Goal: Find specific page/section: Find specific page/section

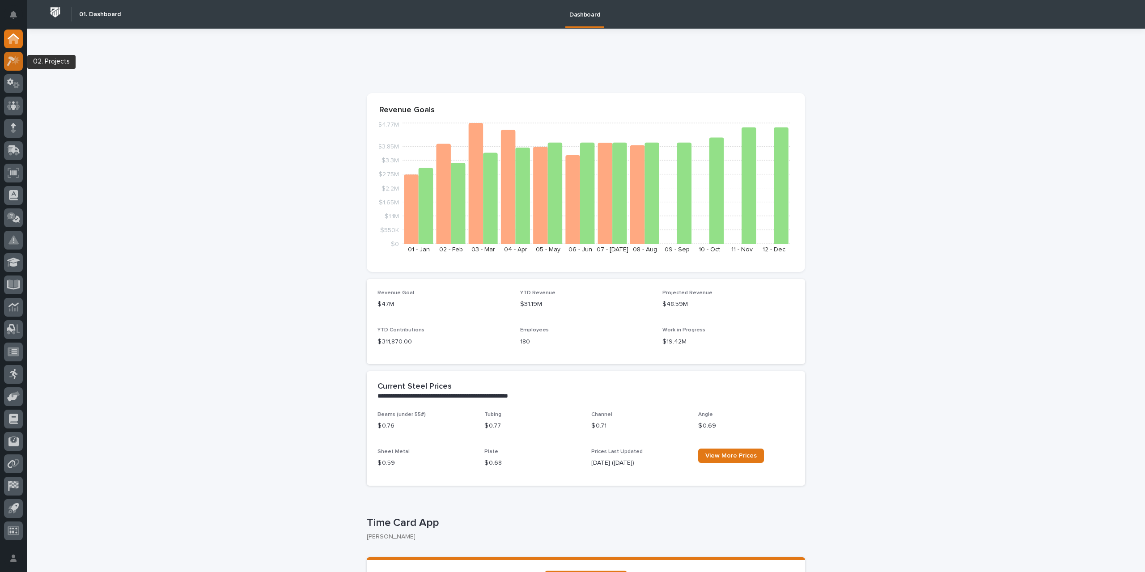
click at [10, 64] on icon at bounding box center [13, 61] width 13 height 10
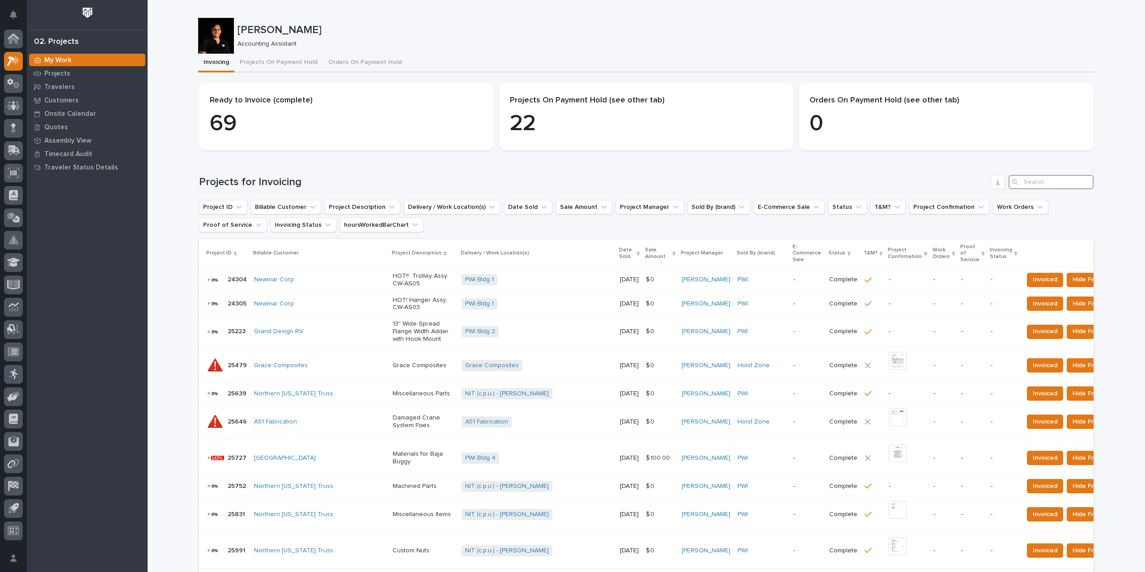
click at [1043, 181] on input "Search" at bounding box center [1051, 182] width 85 height 14
type input "27177"
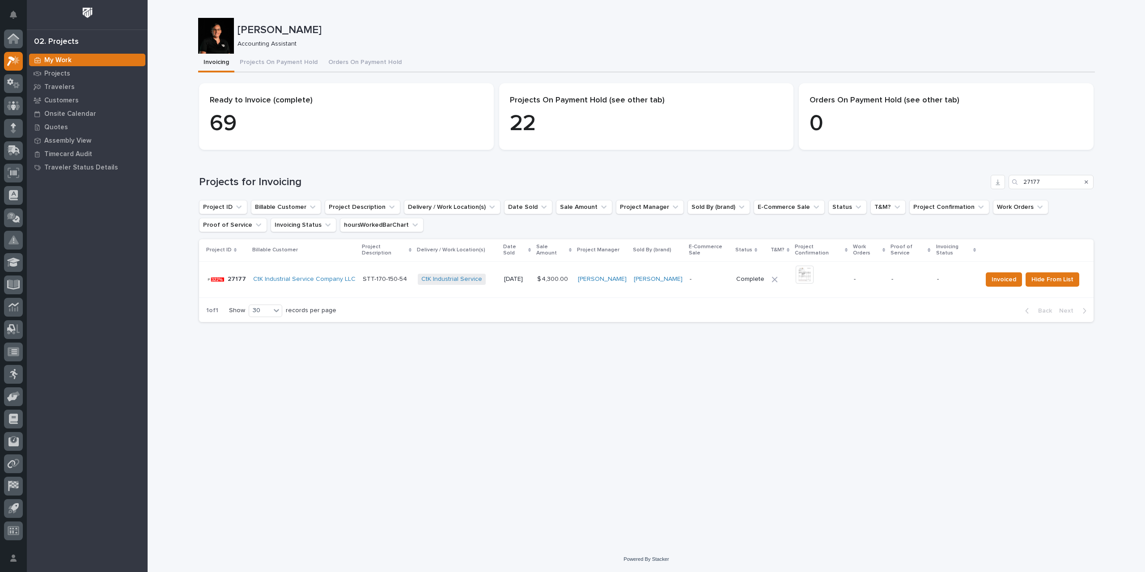
click at [703, 277] on div "-" at bounding box center [709, 279] width 39 height 15
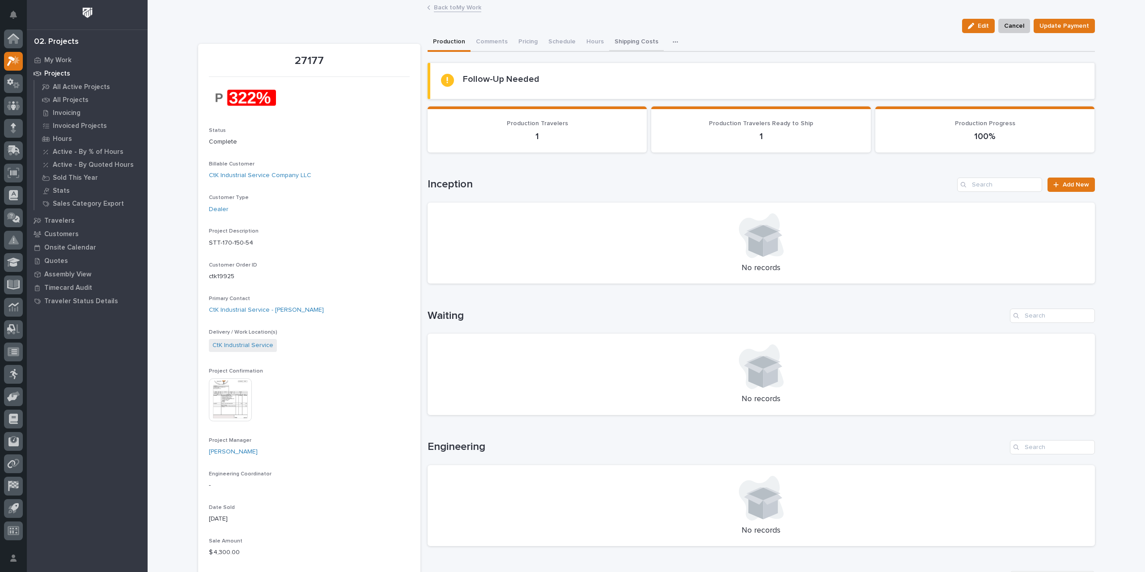
click at [624, 40] on button "Shipping Costs" at bounding box center [636, 42] width 55 height 19
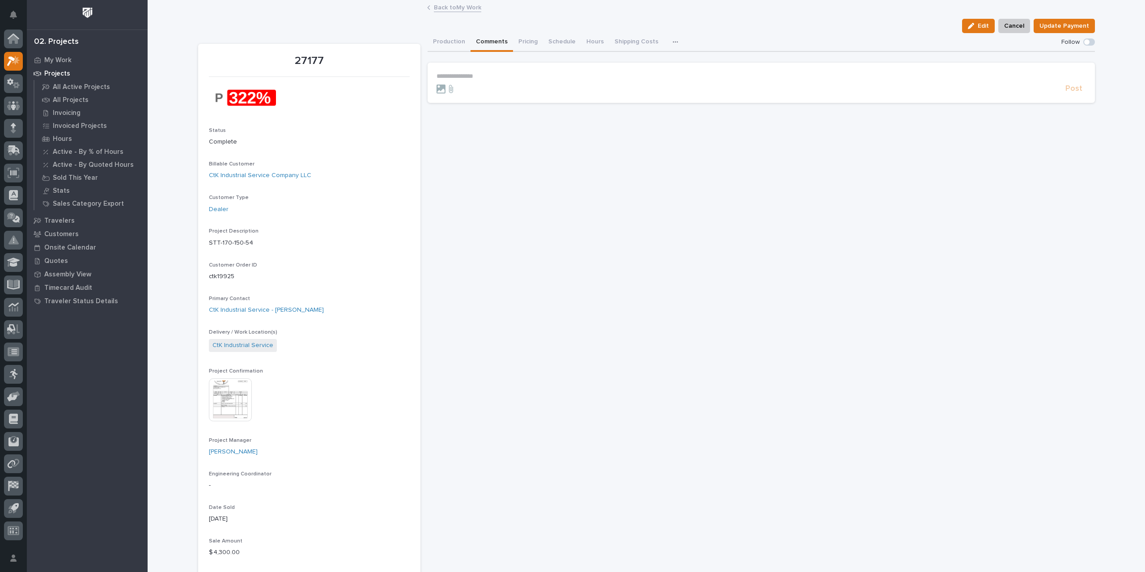
click at [478, 42] on button "Comments" at bounding box center [492, 42] width 43 height 19
click at [673, 41] on icon "button" at bounding box center [675, 42] width 5 height 6
click at [449, 38] on button "Production" at bounding box center [449, 42] width 43 height 19
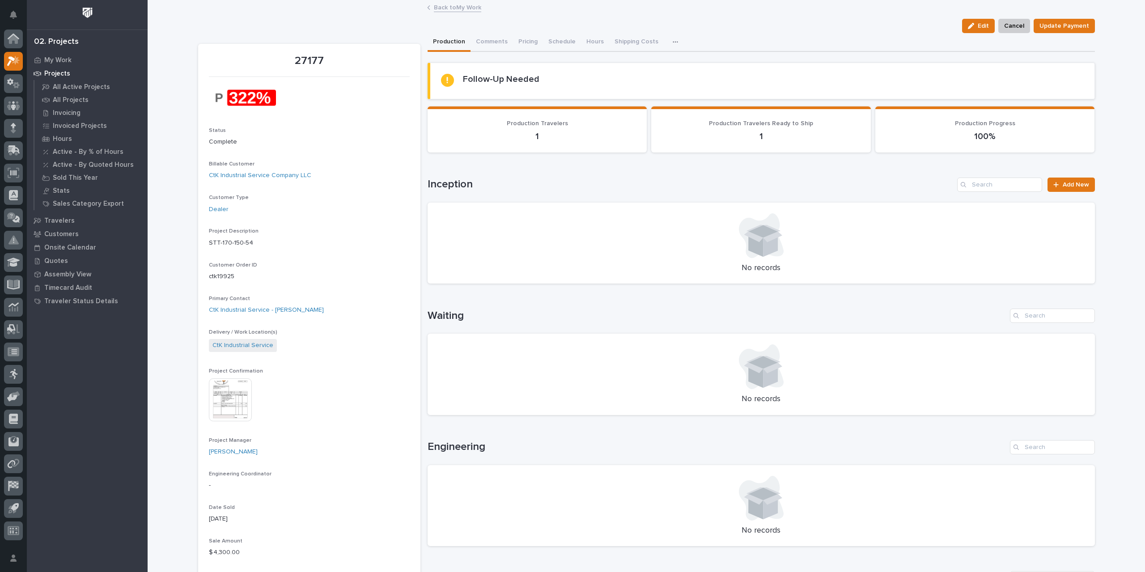
click at [225, 404] on img at bounding box center [230, 400] width 43 height 43
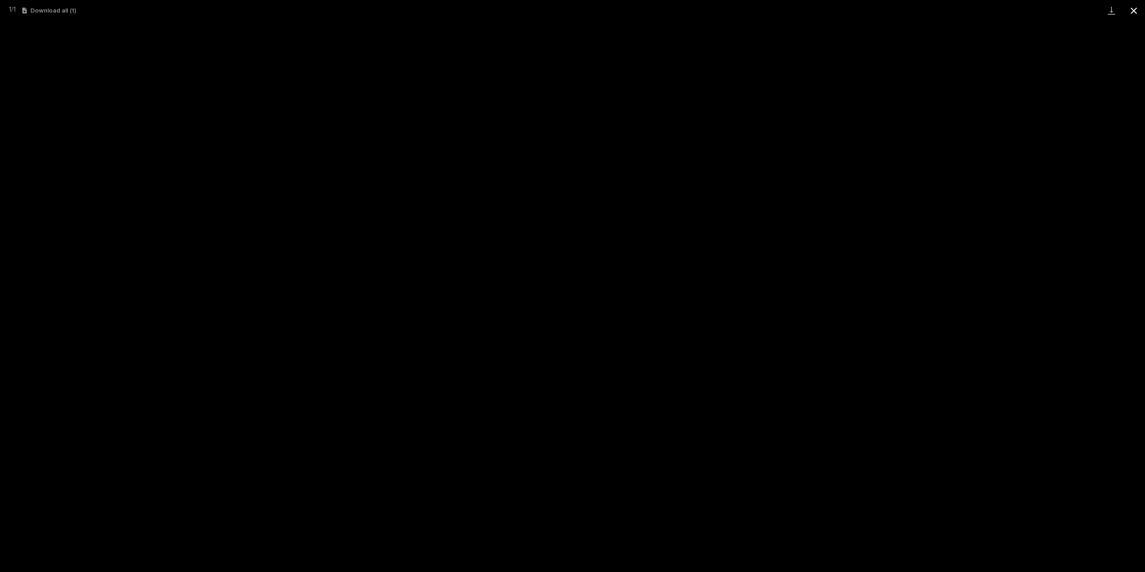
click at [1138, 9] on button "Close gallery" at bounding box center [1134, 10] width 22 height 21
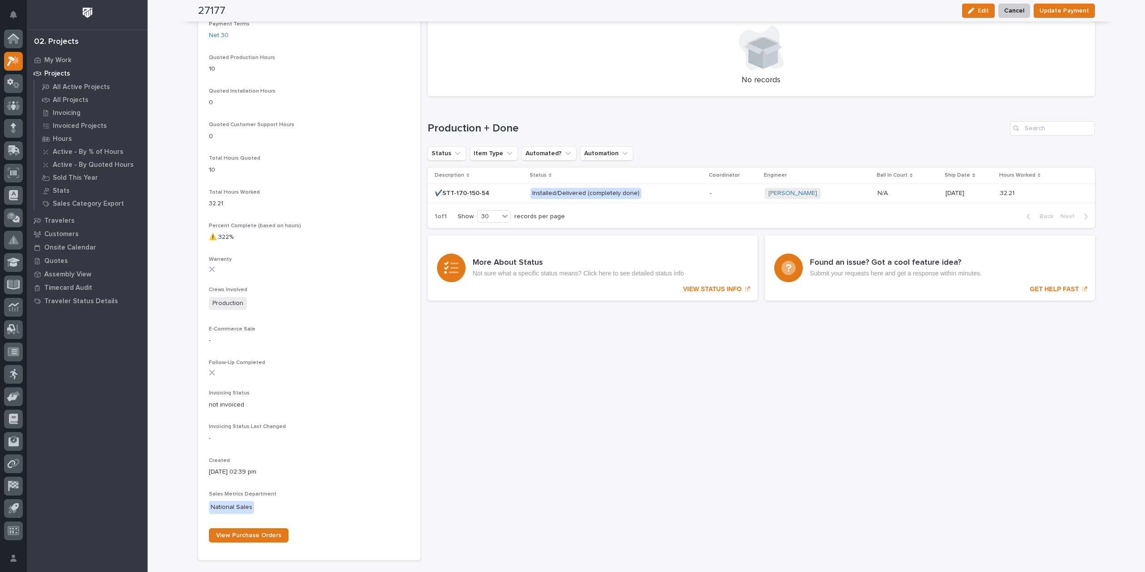
scroll to position [640, 0]
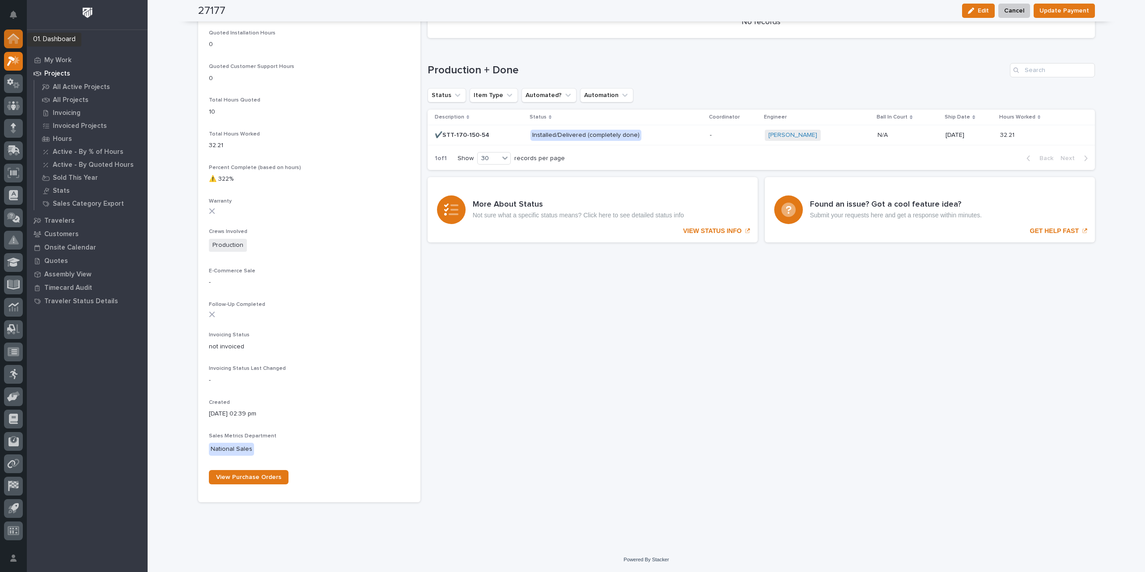
click at [16, 42] on icon at bounding box center [13, 39] width 9 height 9
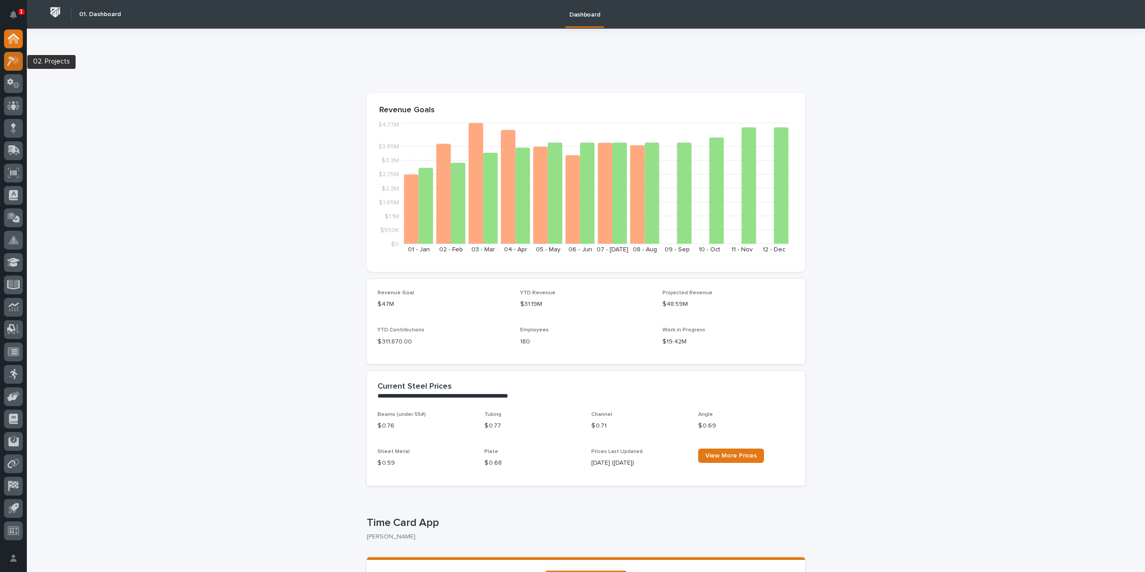
click at [14, 58] on icon at bounding box center [11, 61] width 8 height 10
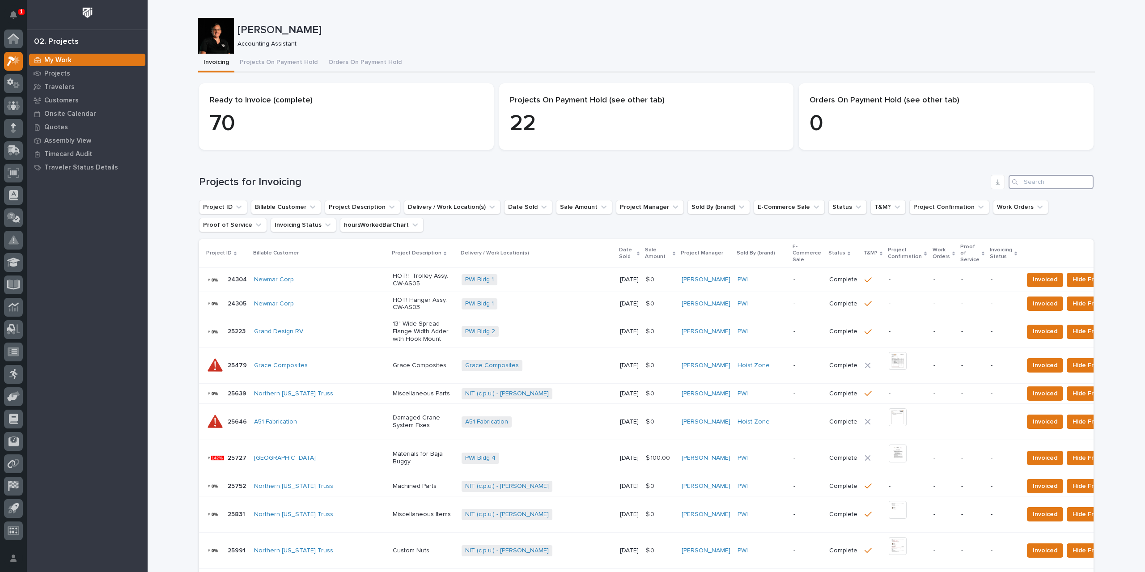
click at [1036, 182] on input "Search" at bounding box center [1051, 182] width 85 height 14
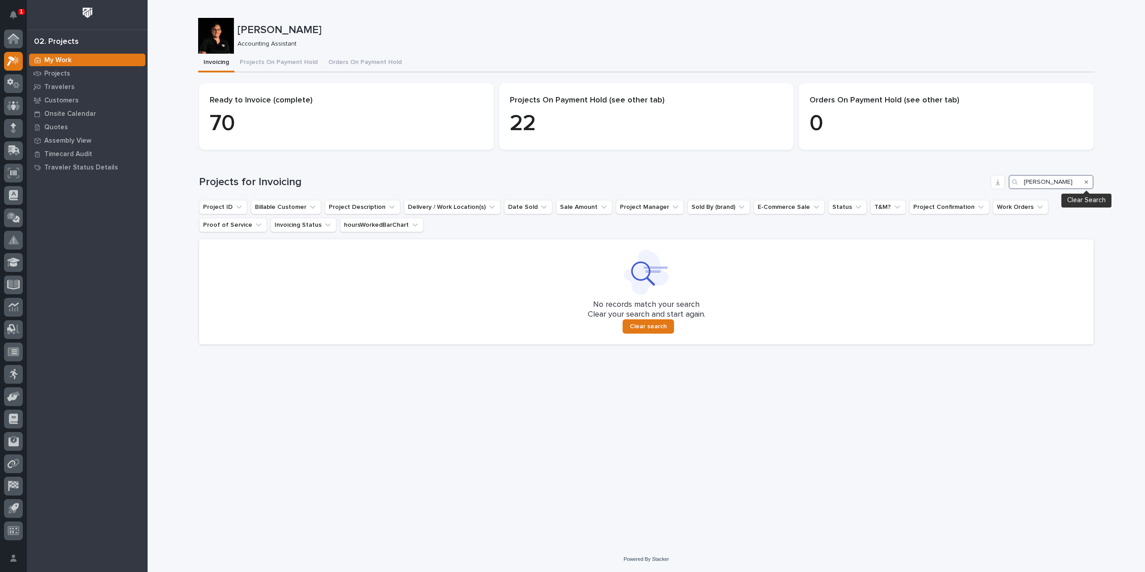
type input "[PERSON_NAME]"
click at [1088, 183] on icon "Search" at bounding box center [1087, 182] width 4 height 4
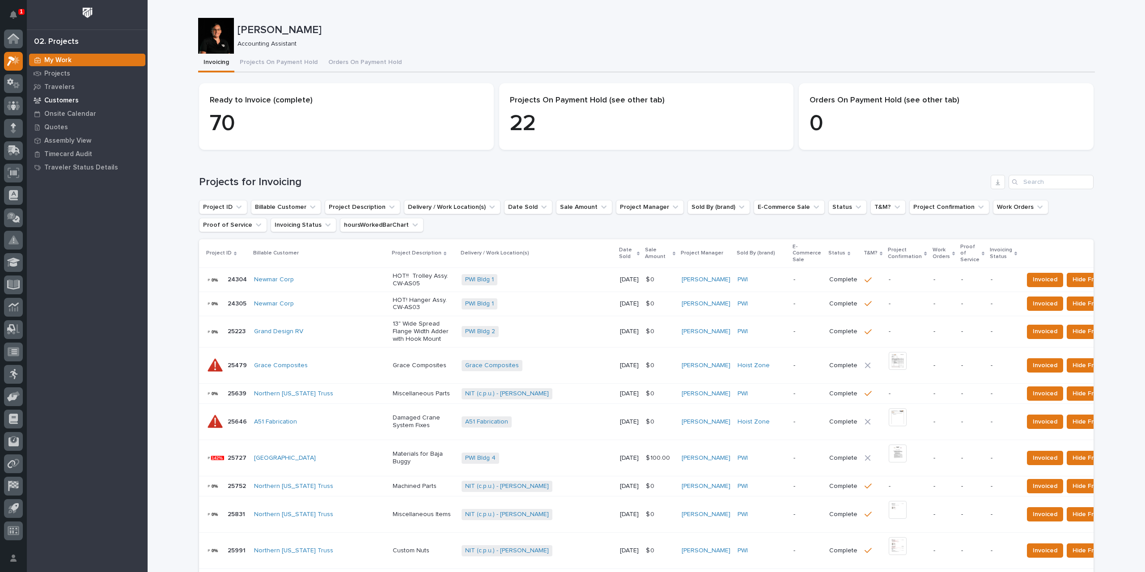
click at [58, 99] on p "Customers" at bounding box center [61, 101] width 34 height 8
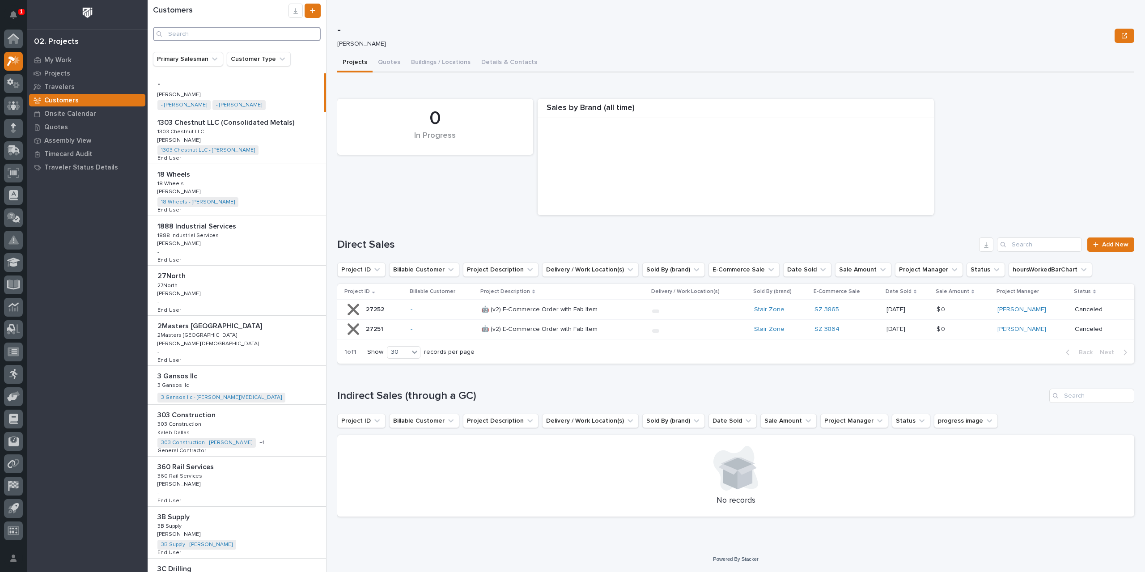
click at [222, 32] on input "Search" at bounding box center [237, 34] width 168 height 14
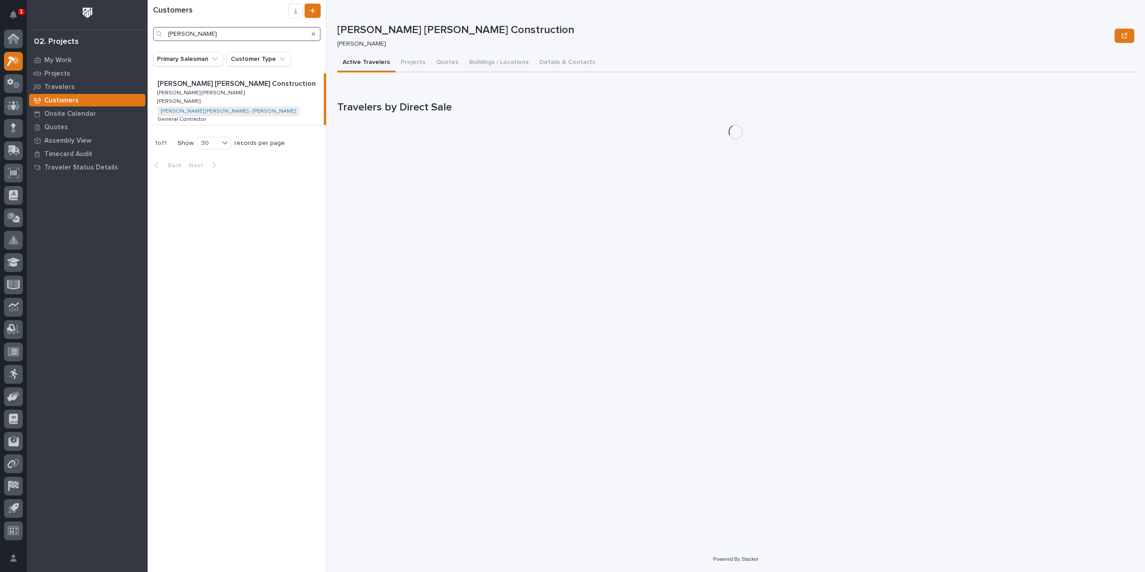
type input "[PERSON_NAME]"
click at [237, 82] on p "[PERSON_NAME] [PERSON_NAME] Construction" at bounding box center [237, 83] width 160 height 10
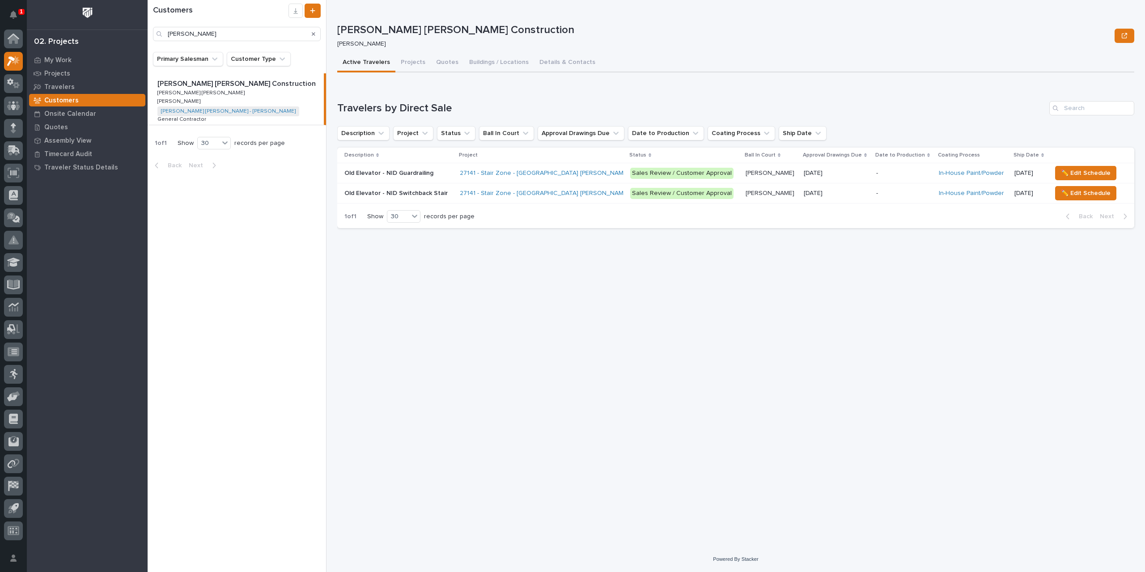
click at [19, 12] on div "1" at bounding box center [21, 12] width 6 height 6
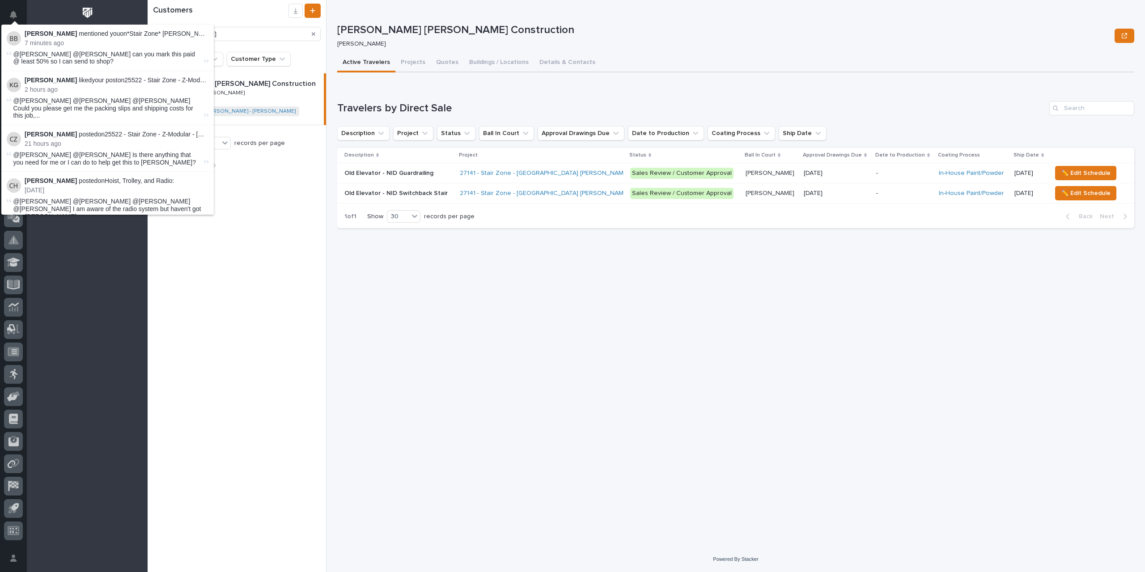
click at [230, 295] on div "Customers [PERSON_NAME] Primary Salesman Customer Type [PERSON_NAME] [PERSON_NA…" at bounding box center [237, 286] width 179 height 572
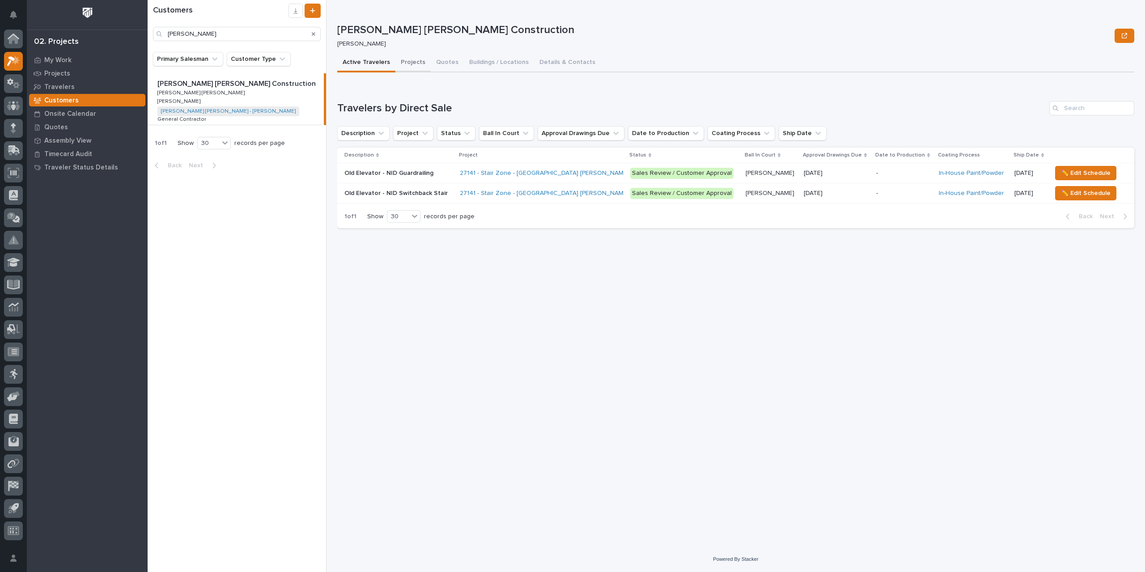
click at [404, 68] on button "Projects" at bounding box center [413, 63] width 35 height 19
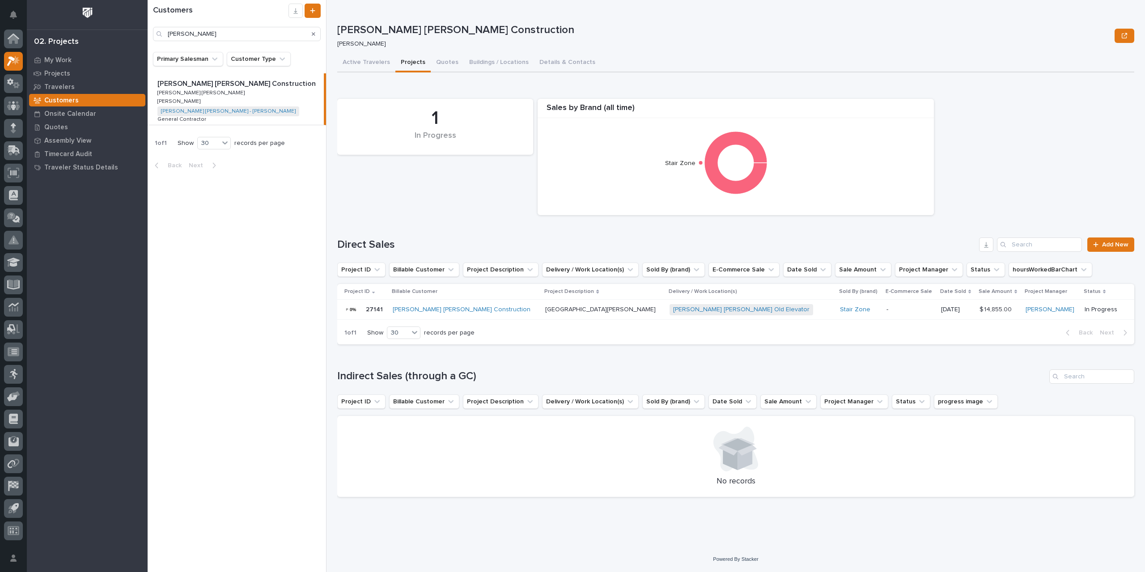
click at [506, 310] on div "[PERSON_NAME] [PERSON_NAME] Construction" at bounding box center [466, 310] width 146 height 8
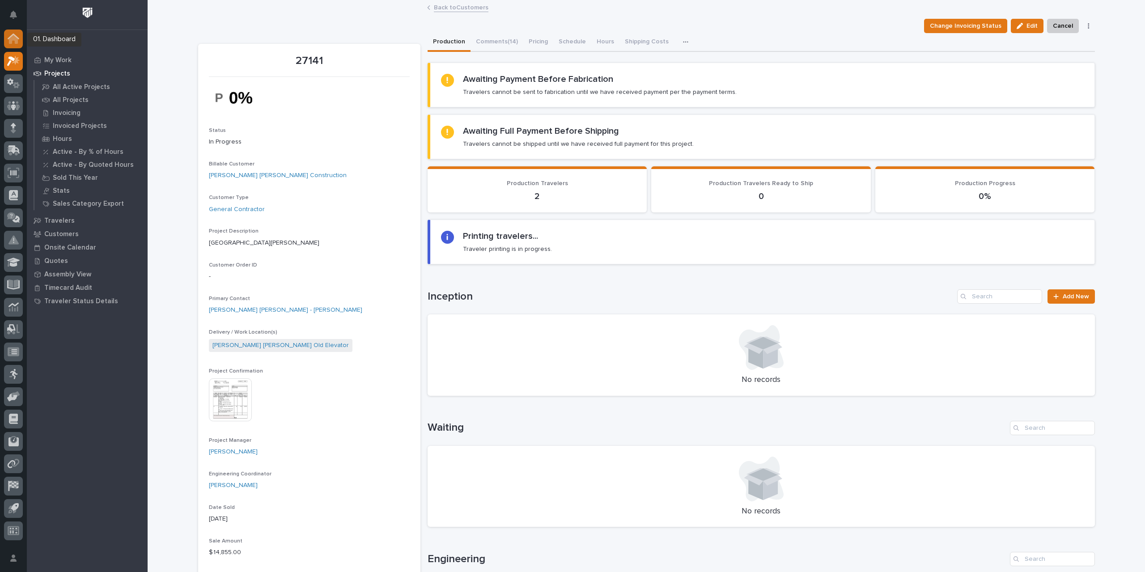
click at [18, 41] on icon at bounding box center [14, 39] width 12 height 10
